Goal: Information Seeking & Learning: Learn about a topic

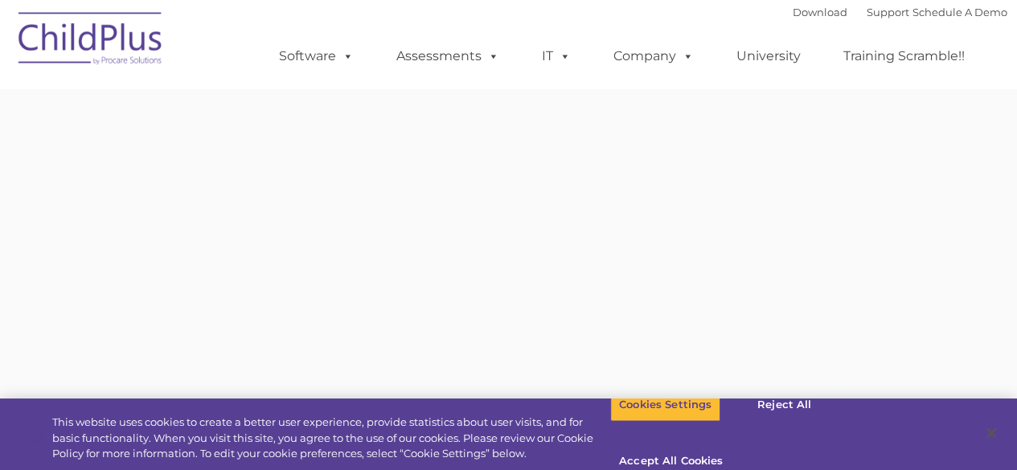
type input ""
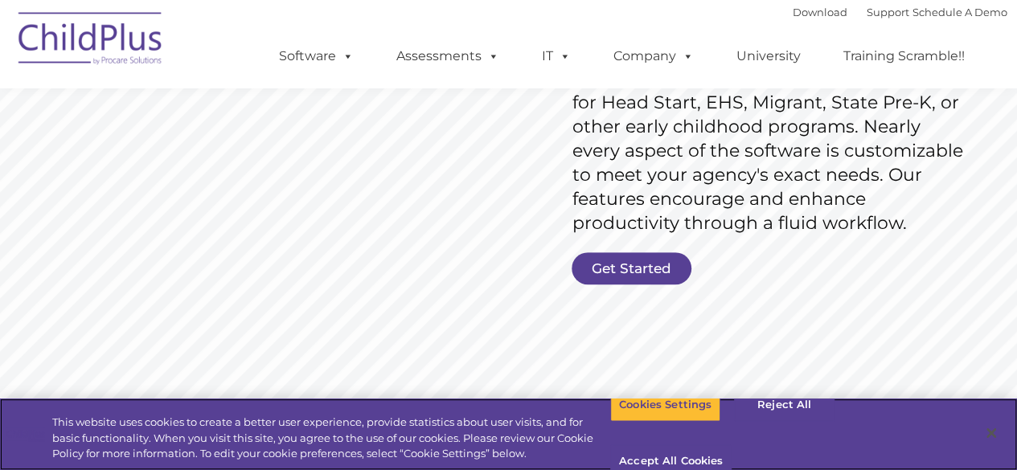
scroll to position [287, 0]
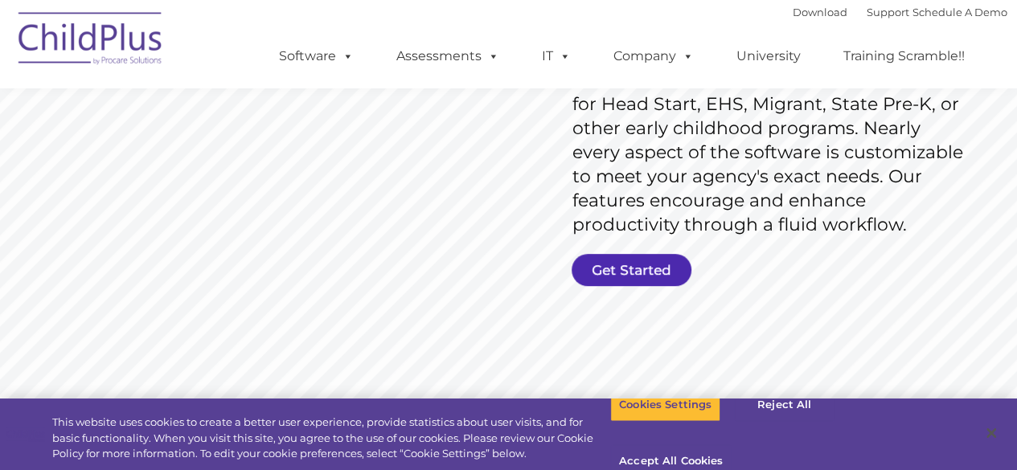
click at [646, 270] on link "Get Started" at bounding box center [631, 270] width 120 height 32
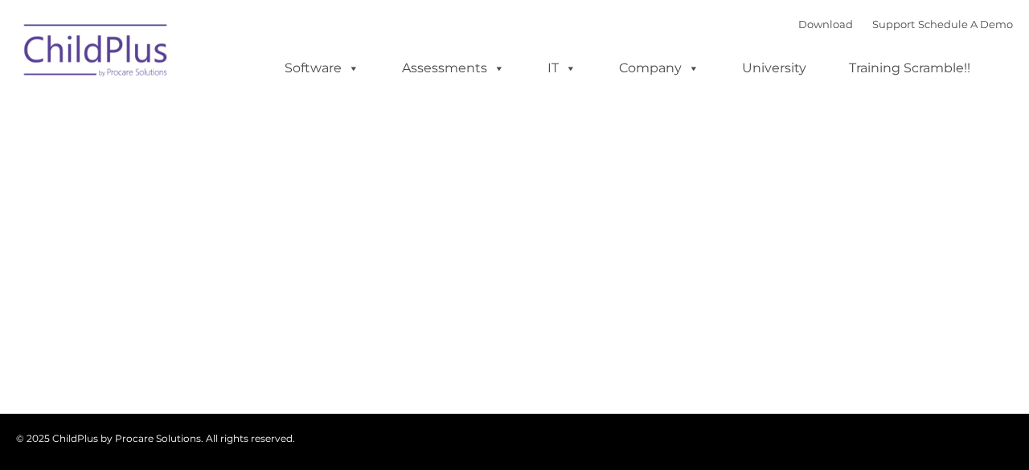
type input ""
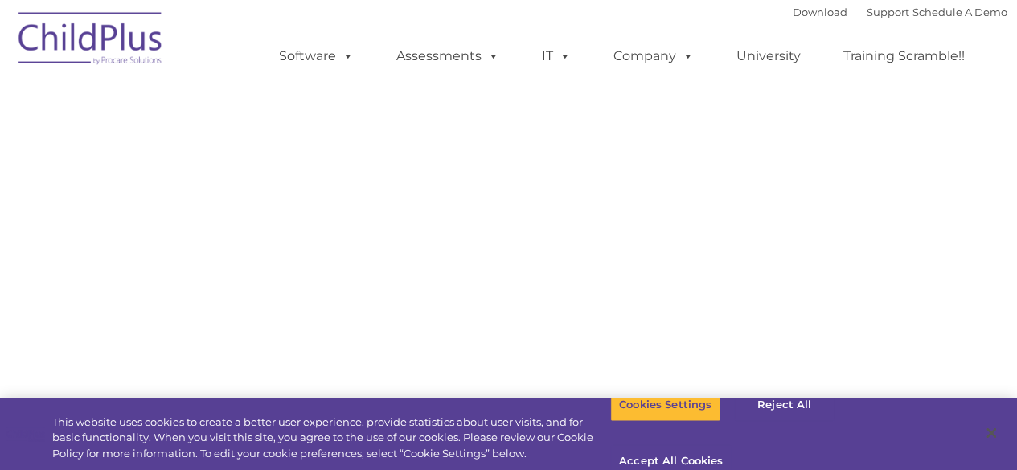
select select "MEDIUM"
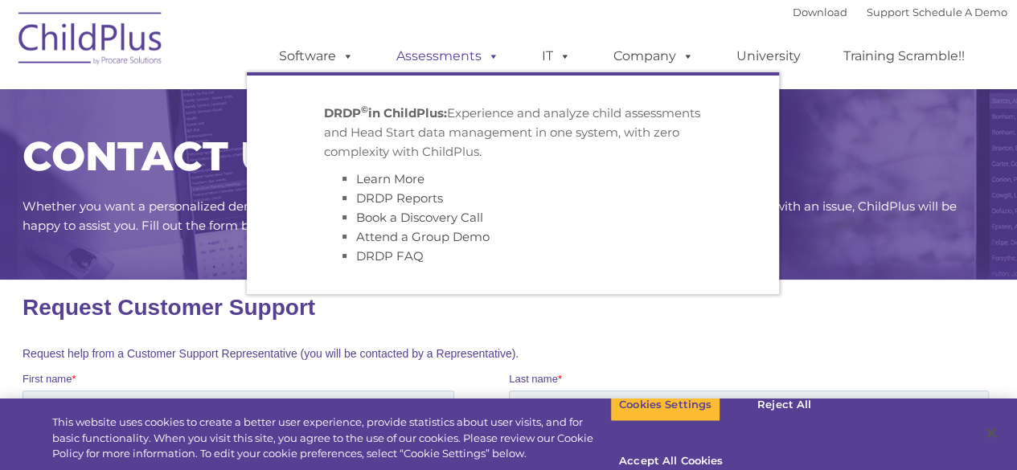
click at [465, 63] on link "Assessments" at bounding box center [447, 56] width 135 height 32
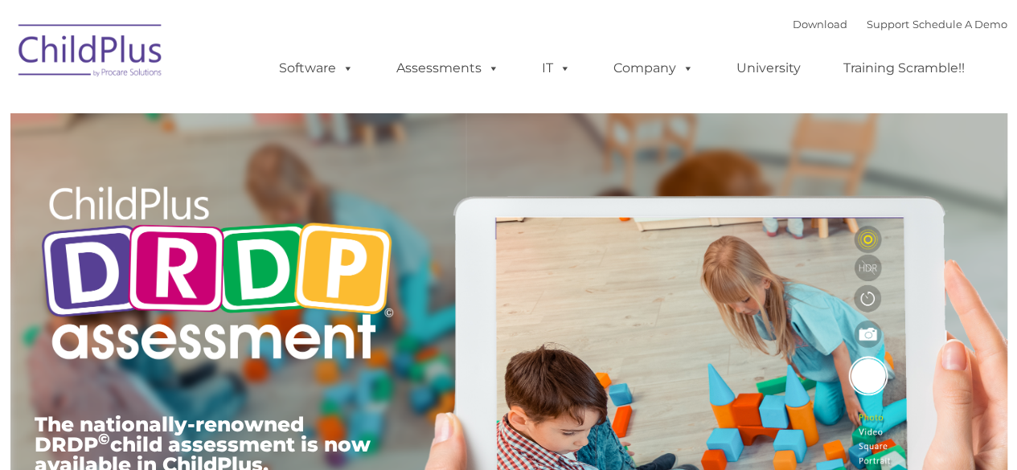
click at [352, 49] on ul "Software ChildPlus: The original and most widely-used Head Start data managemen…" at bounding box center [627, 68] width 760 height 64
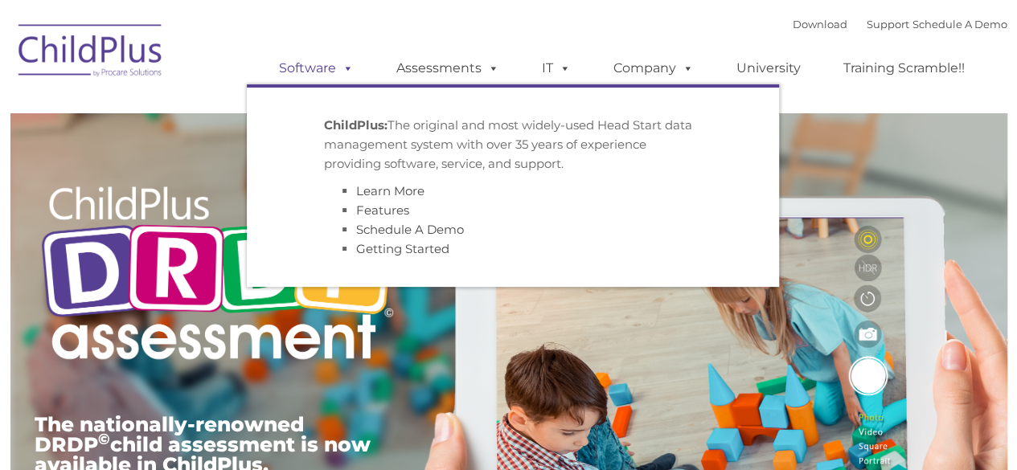
click at [324, 72] on link "Software" at bounding box center [316, 68] width 107 height 32
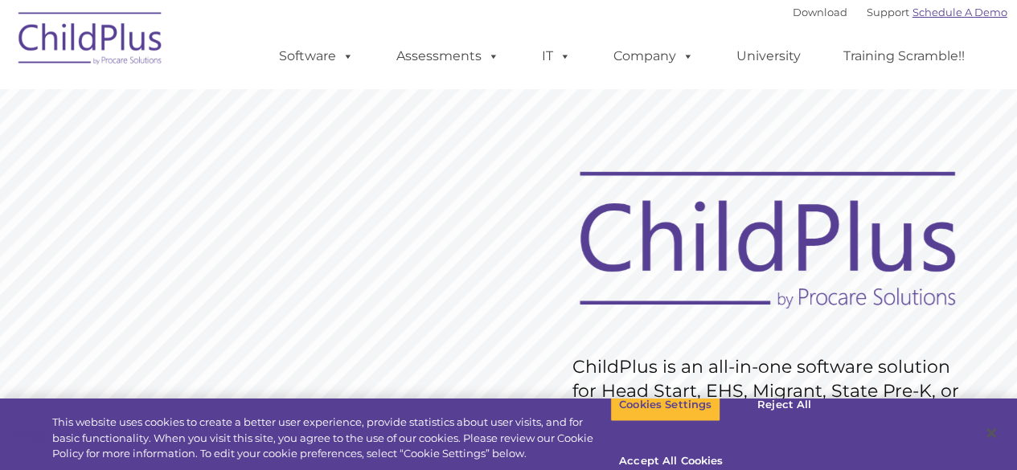
click at [924, 18] on link "Schedule A Demo" at bounding box center [959, 12] width 95 height 13
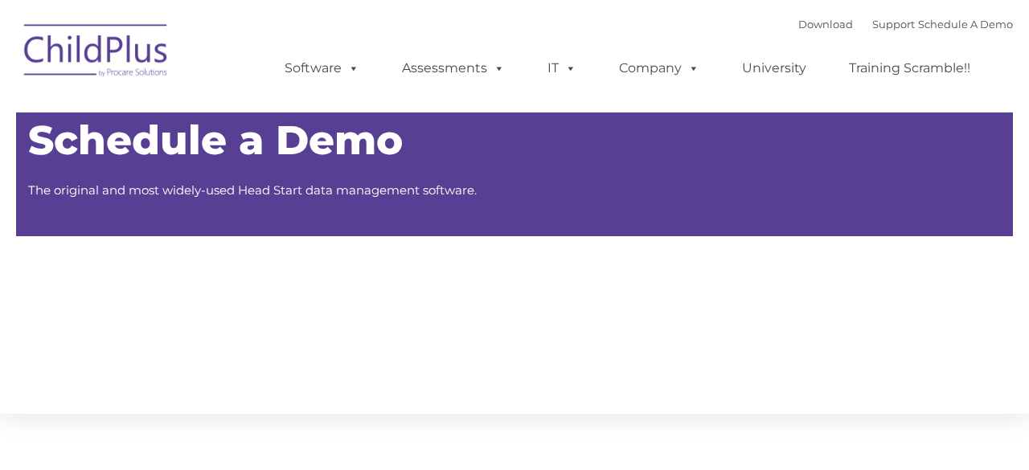
type input ""
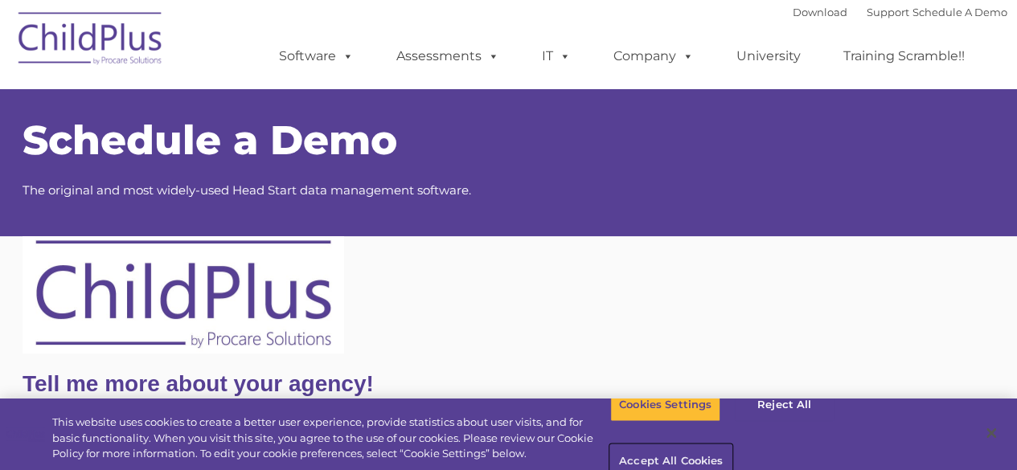
click at [731, 445] on button "Accept All Cookies" at bounding box center [670, 462] width 121 height 34
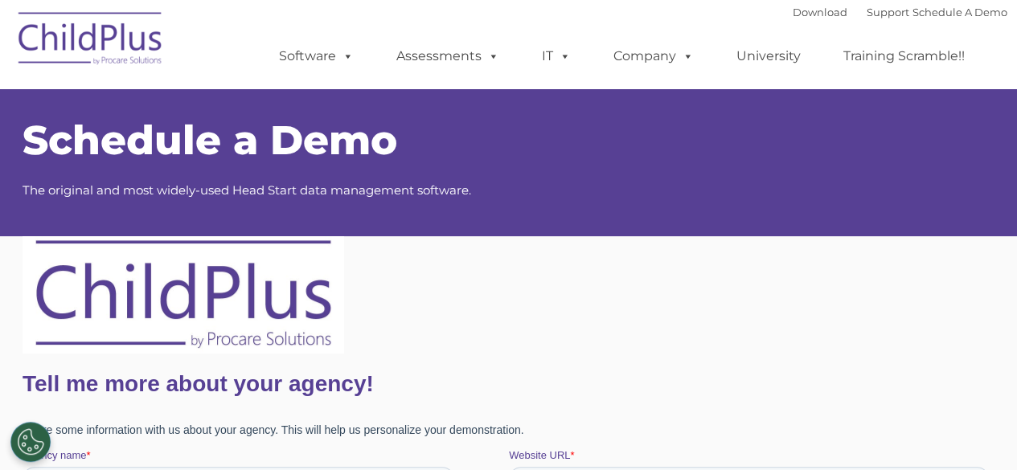
click at [130, 47] on img at bounding box center [90, 41] width 161 height 80
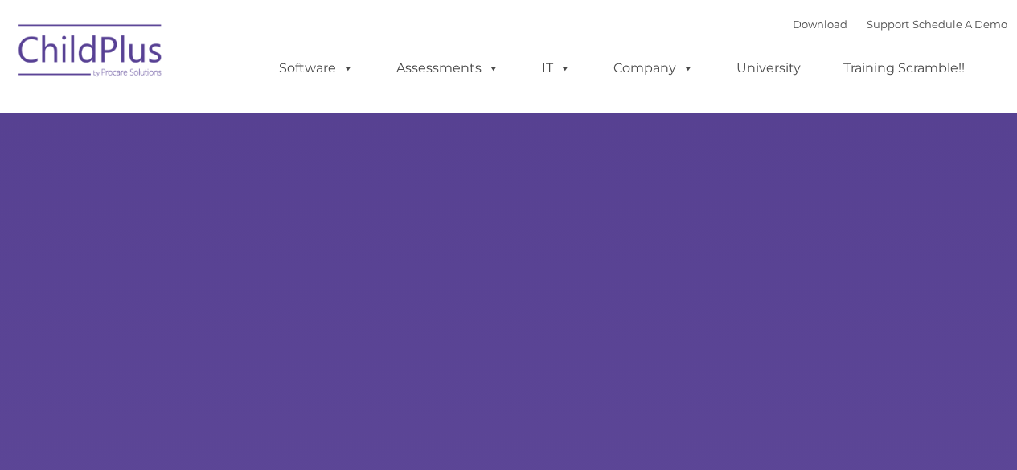
type input ""
select select "MEDIUM"
